Goal: Task Accomplishment & Management: Manage account settings

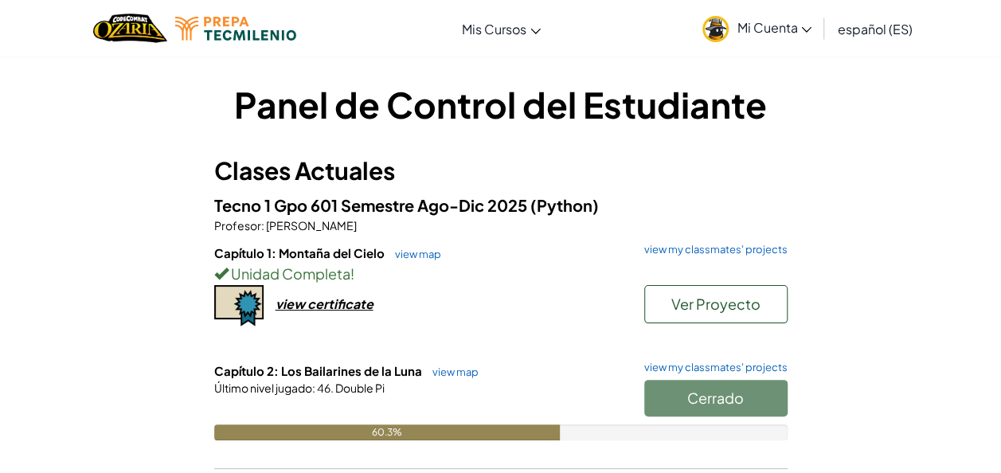
click at [750, 33] on span "Mi Cuenta" at bounding box center [774, 27] width 75 height 17
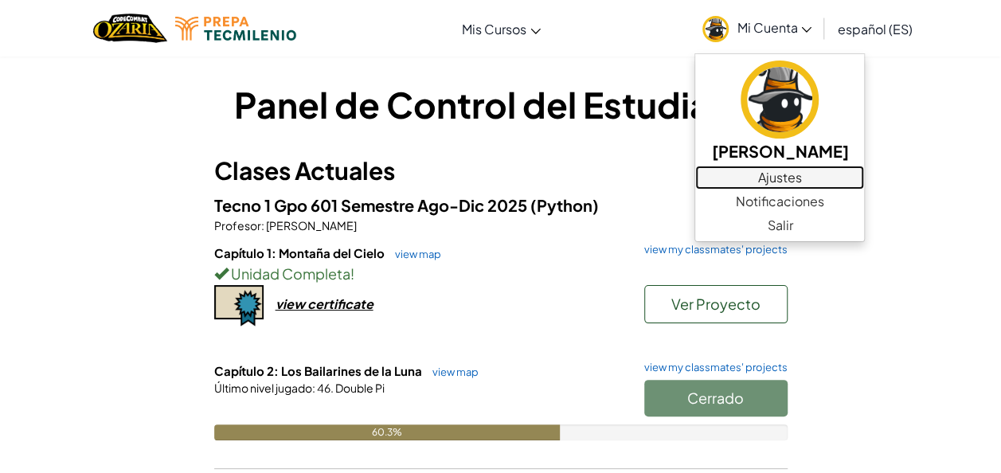
click at [785, 183] on link "Ajustes" at bounding box center [779, 178] width 169 height 24
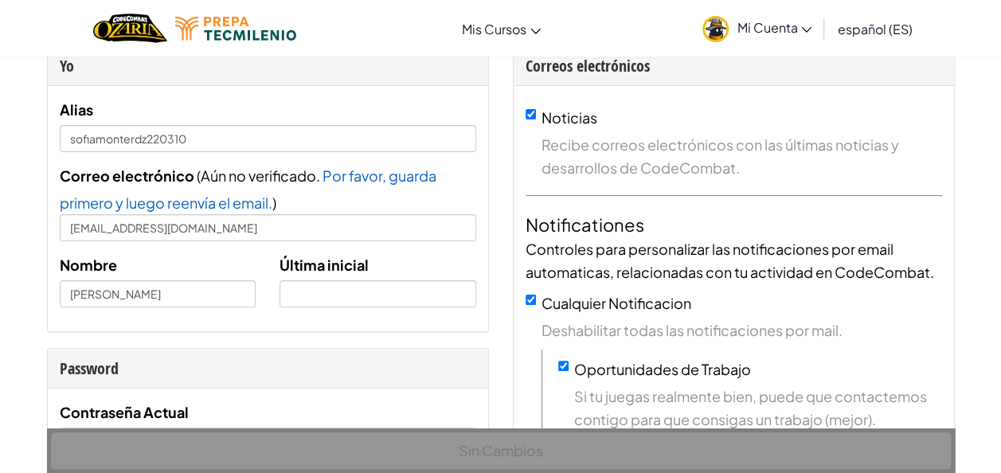
scroll to position [79, 0]
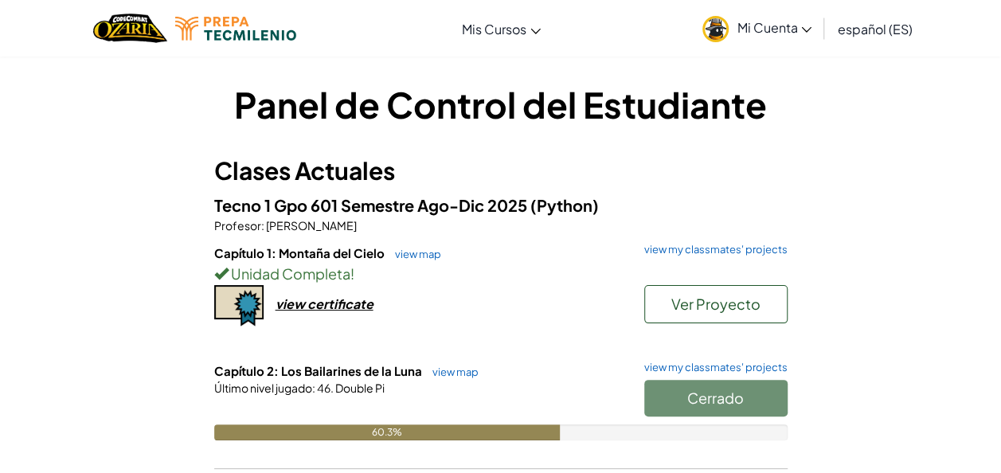
click at [779, 18] on link "Mi Cuenta" at bounding box center [756, 28] width 125 height 50
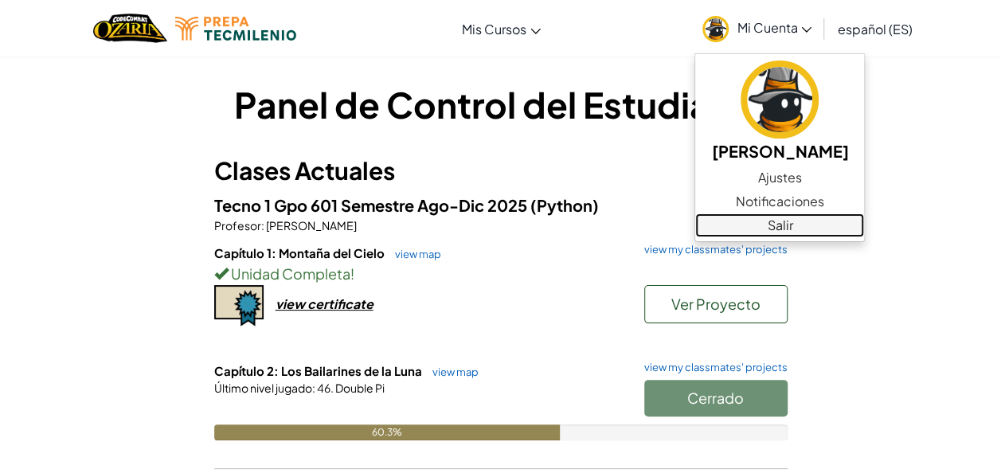
click at [785, 213] on link "Salir" at bounding box center [779, 225] width 169 height 24
